Goal: Information Seeking & Learning: Learn about a topic

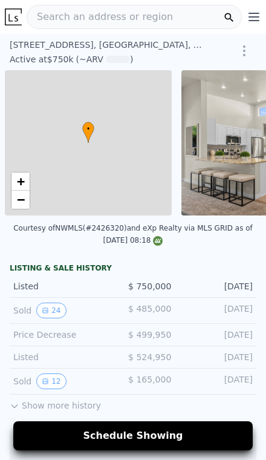
scroll to position [0, 5]
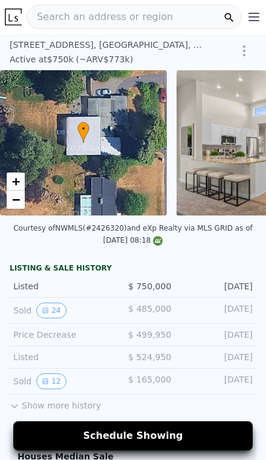
click at [45, 311] on icon "View historical data" at bounding box center [45, 310] width 7 height 7
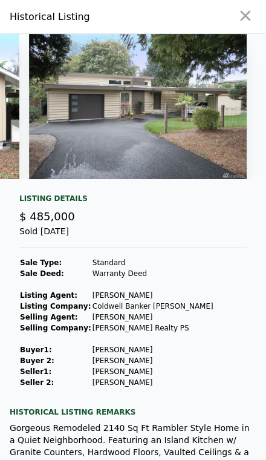
scroll to position [0, 0]
click at [243, 23] on icon "button" at bounding box center [245, 15] width 17 height 17
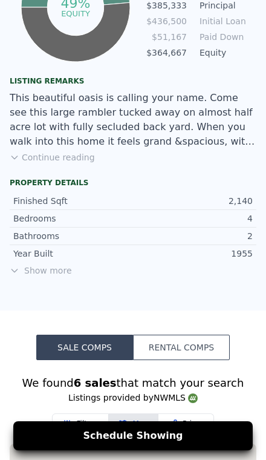
scroll to position [785, 0]
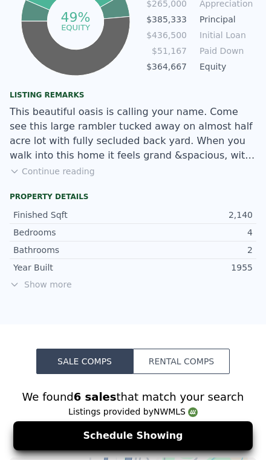
click at [37, 280] on span "Show more" at bounding box center [133, 284] width 247 height 12
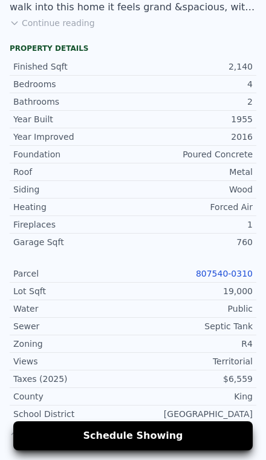
scroll to position [975, 0]
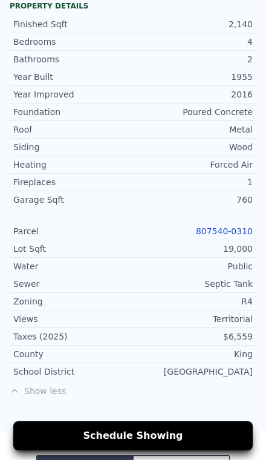
click at [219, 235] on link "807540-0310" at bounding box center [224, 231] width 57 height 10
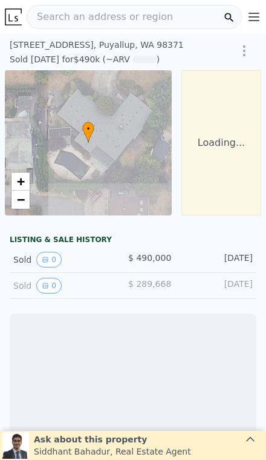
scroll to position [0, 87]
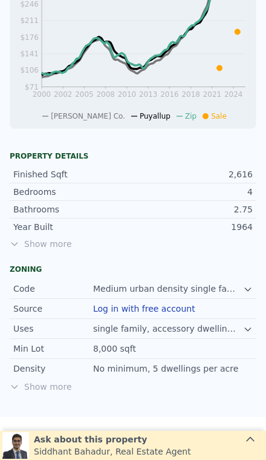
click at [38, 246] on span "Show more" at bounding box center [133, 244] width 247 height 12
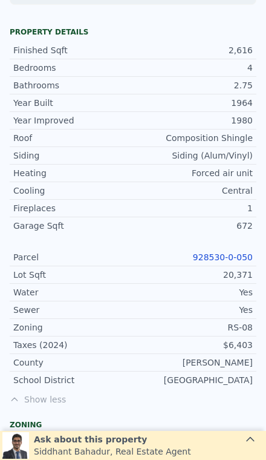
scroll to position [571, 0]
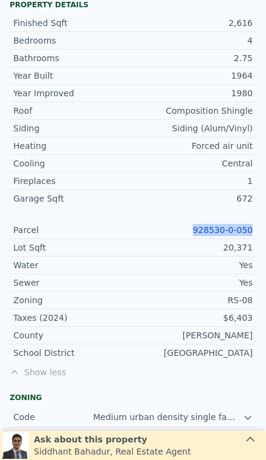
copy link "928530-0-050"
click at [150, 324] on div "Taxes (2024) $6,403" at bounding box center [133, 318] width 247 height 18
click at [225, 232] on link "928530-0-050" at bounding box center [223, 230] width 60 height 10
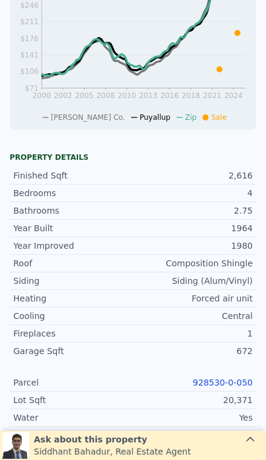
scroll to position [419, 0]
click at [178, 400] on div "20,371" at bounding box center [193, 400] width 120 height 12
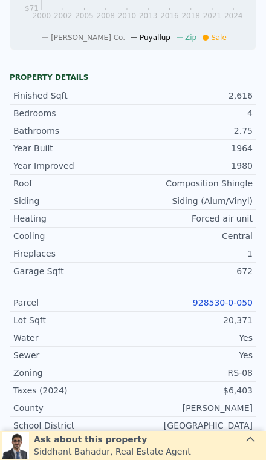
click at [226, 303] on link "928530-0-050" at bounding box center [223, 302] width 60 height 10
click at [224, 305] on link "928530-0-050" at bounding box center [223, 302] width 60 height 10
click at [230, 302] on link "928530-0-050" at bounding box center [223, 302] width 60 height 10
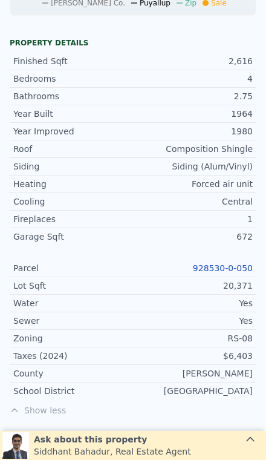
scroll to position [533, 0]
click at [238, 271] on link "928530-0-050" at bounding box center [223, 268] width 60 height 10
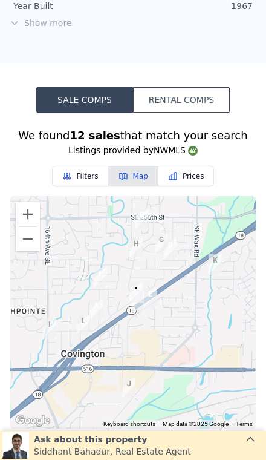
scroll to position [1076, 0]
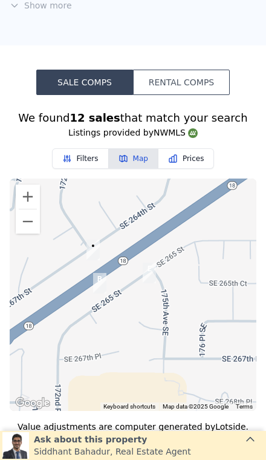
click at [256, 126] on div "Listings provided by NWMLS" at bounding box center [133, 132] width 266 height 12
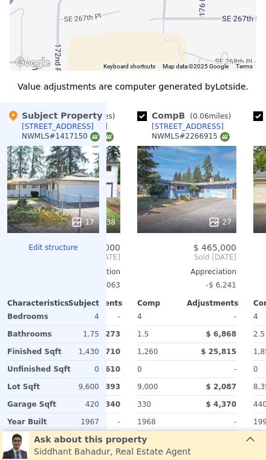
scroll to position [0, 95]
